Goal: Navigation & Orientation: Find specific page/section

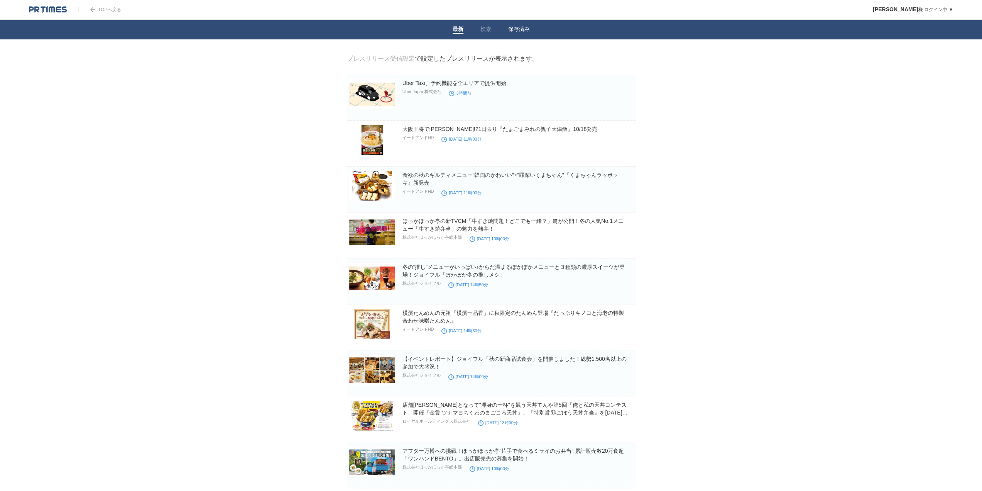
click at [517, 30] on link "保存済み" at bounding box center [519, 30] width 22 height 8
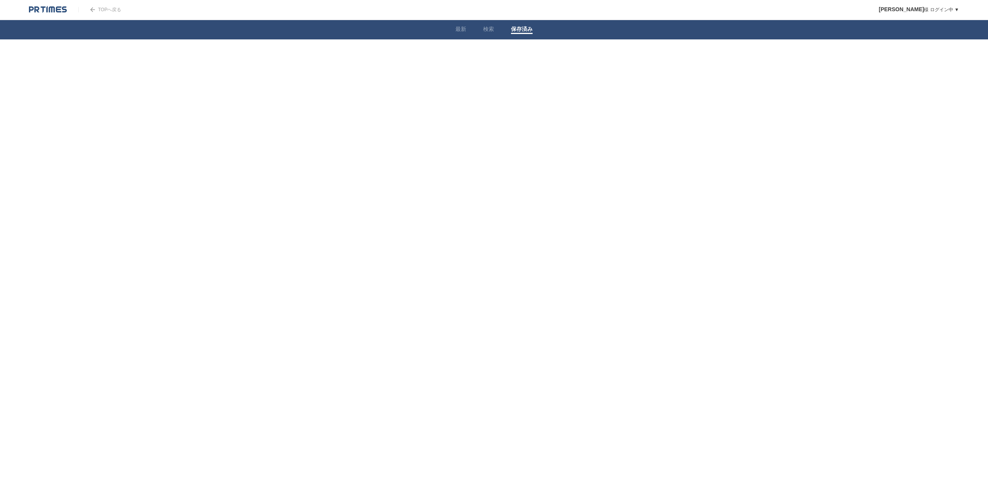
click at [54, 13] on img at bounding box center [48, 10] width 38 height 8
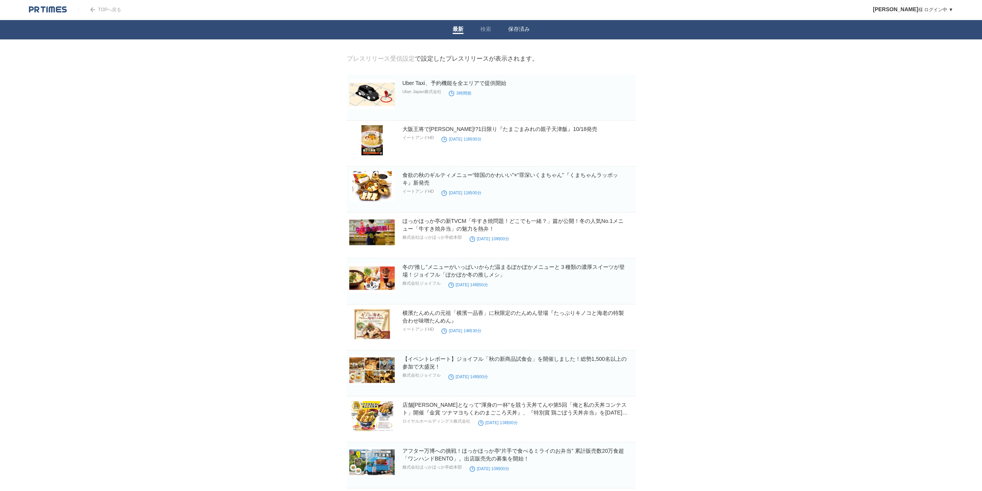
click at [518, 30] on link "保存済み" at bounding box center [519, 30] width 22 height 8
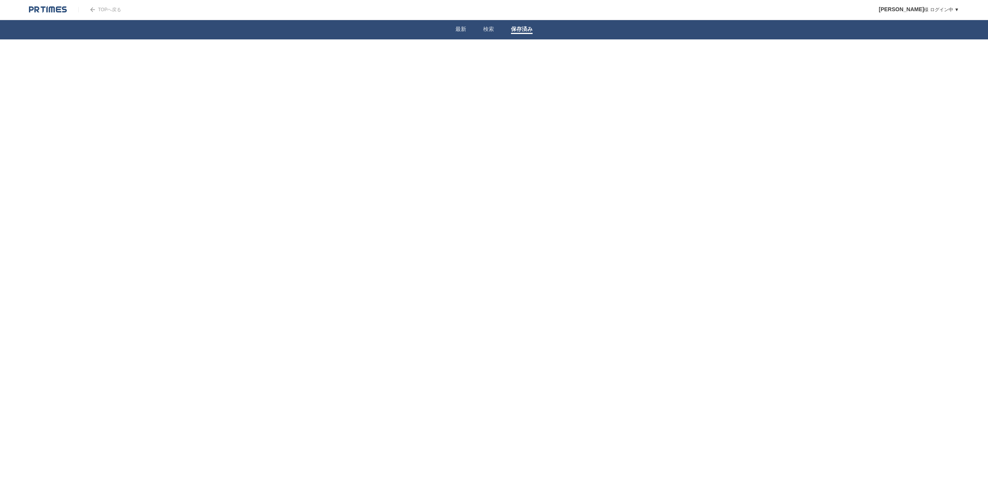
click at [456, 27] on link "最新" at bounding box center [460, 30] width 11 height 8
